Goal: Task Accomplishment & Management: Use online tool/utility

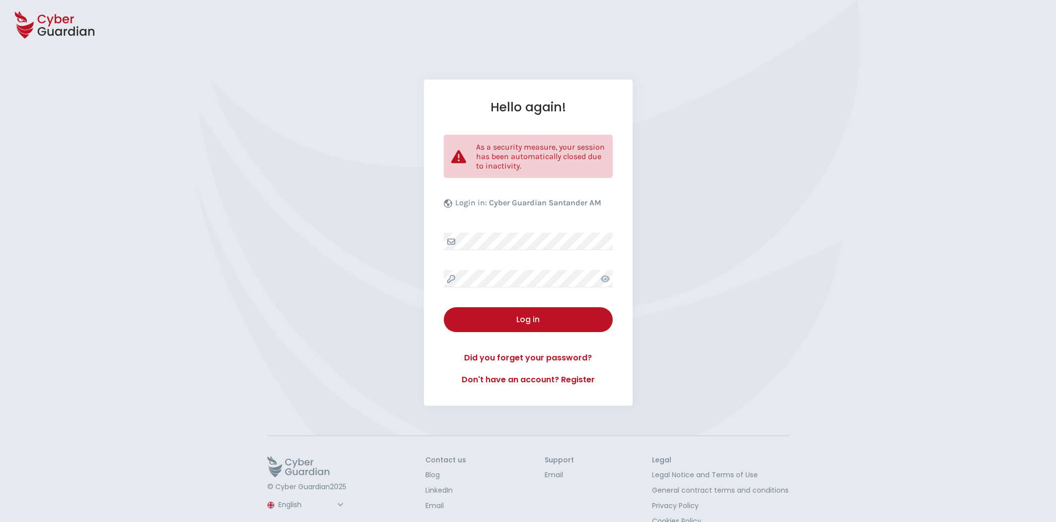
select select "English"
click at [541, 324] on div "Log in" at bounding box center [528, 320] width 154 height 12
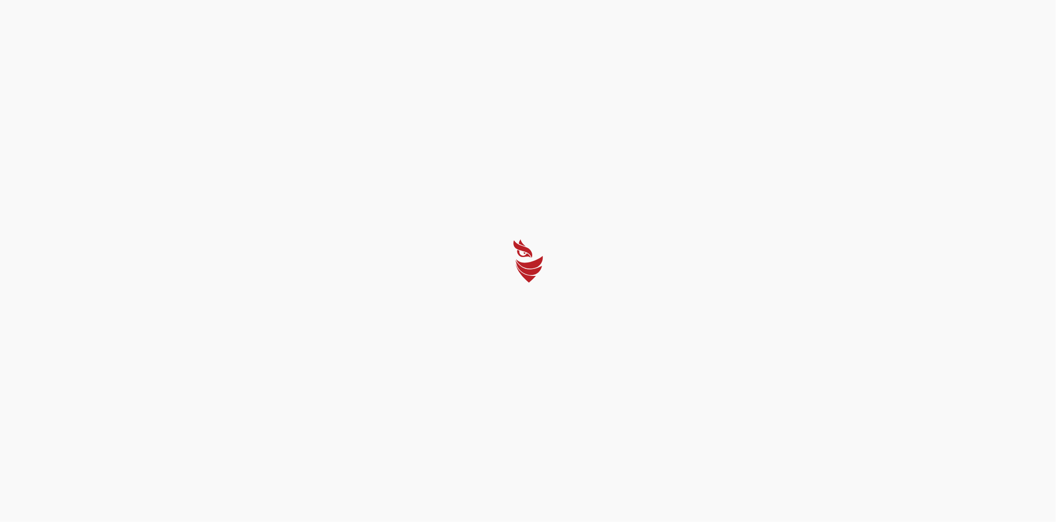
select select "English"
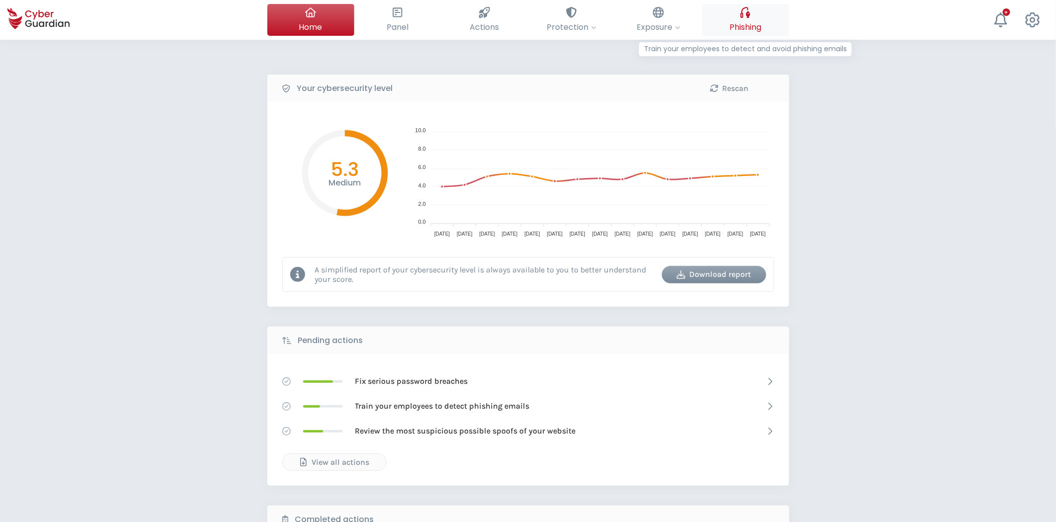
click at [733, 27] on span "Phishing" at bounding box center [745, 27] width 32 height 12
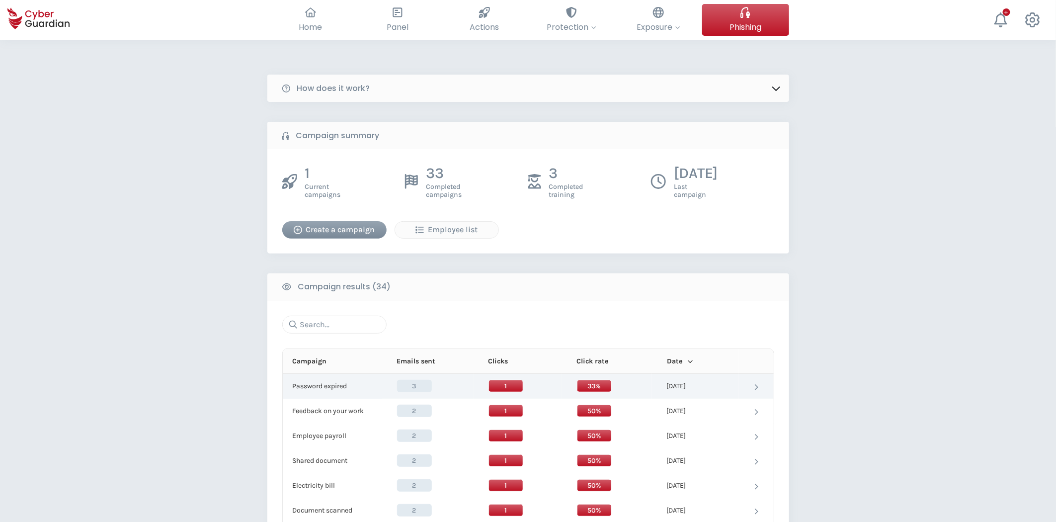
click at [333, 392] on td "Password expired Password expired" at bounding box center [332, 386] width 99 height 25
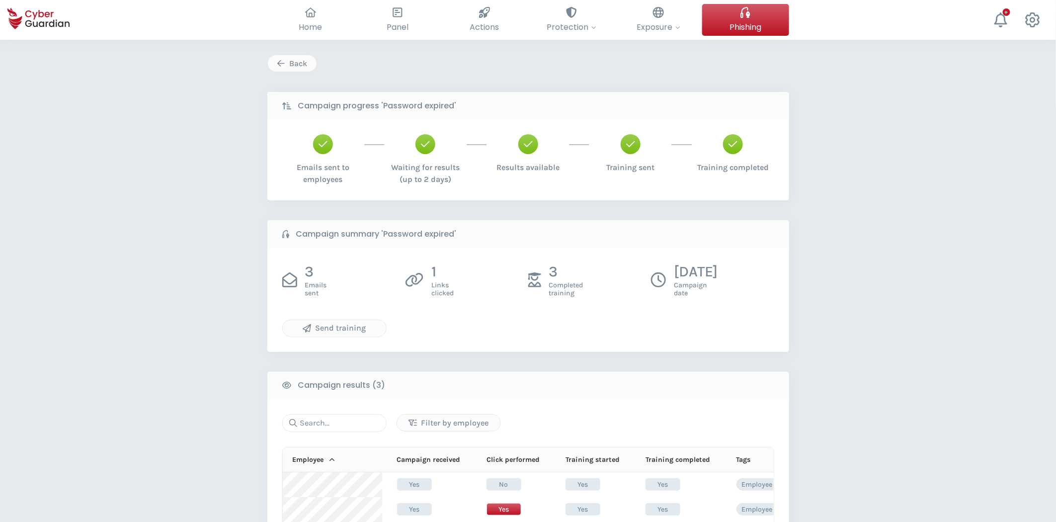
scroll to position [55, 0]
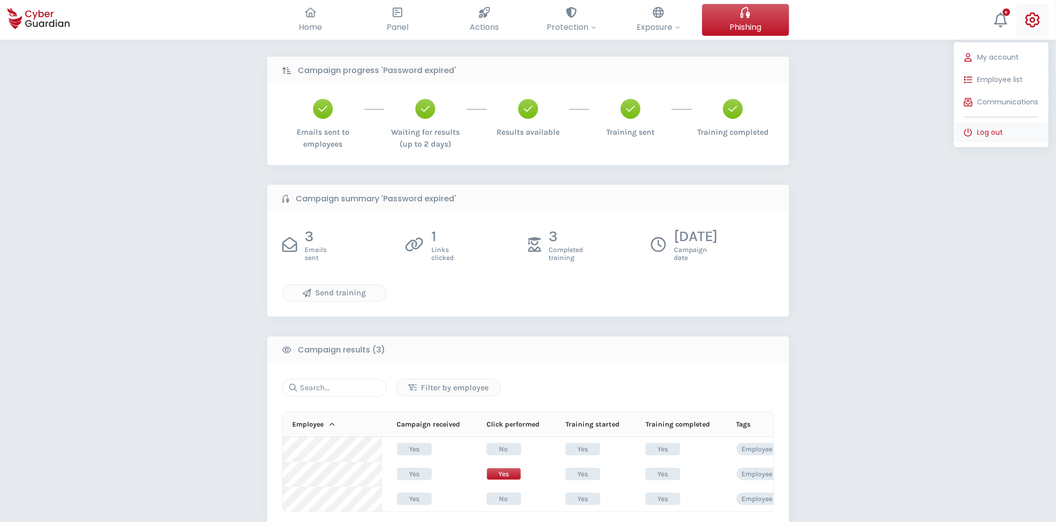
click at [1009, 136] on button "Log out" at bounding box center [1001, 132] width 94 height 20
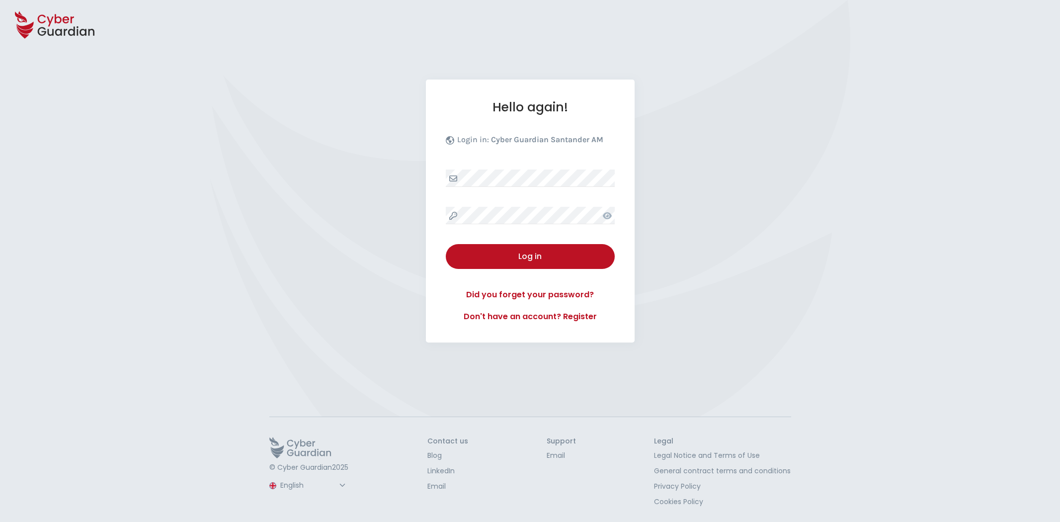
select select "English"
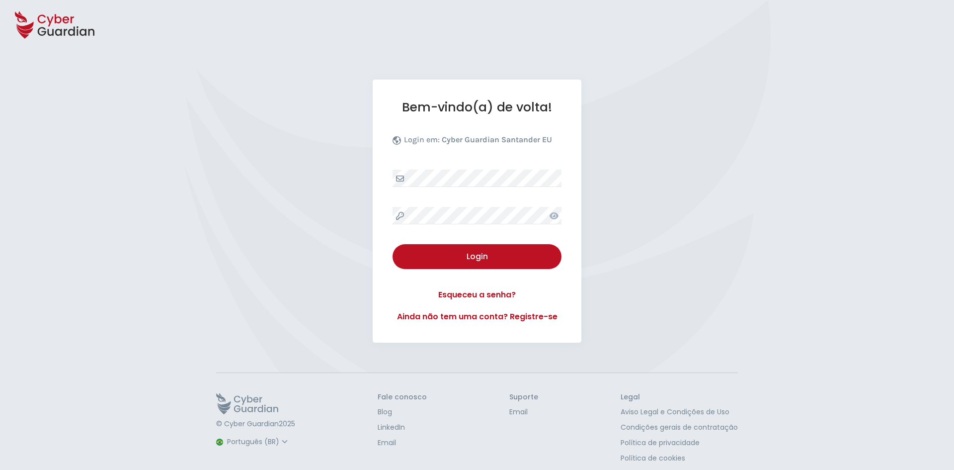
select select "Português (BR)"
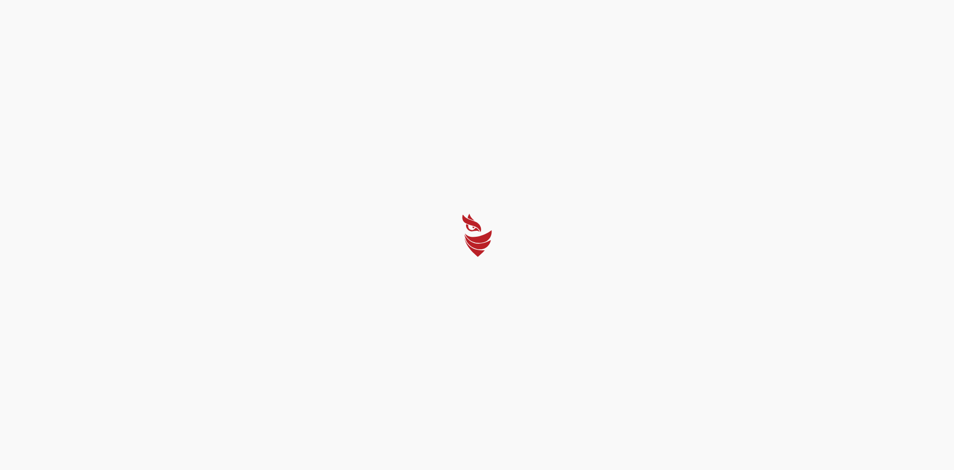
select select "Português (BR)"
